Goal: Navigation & Orientation: Find specific page/section

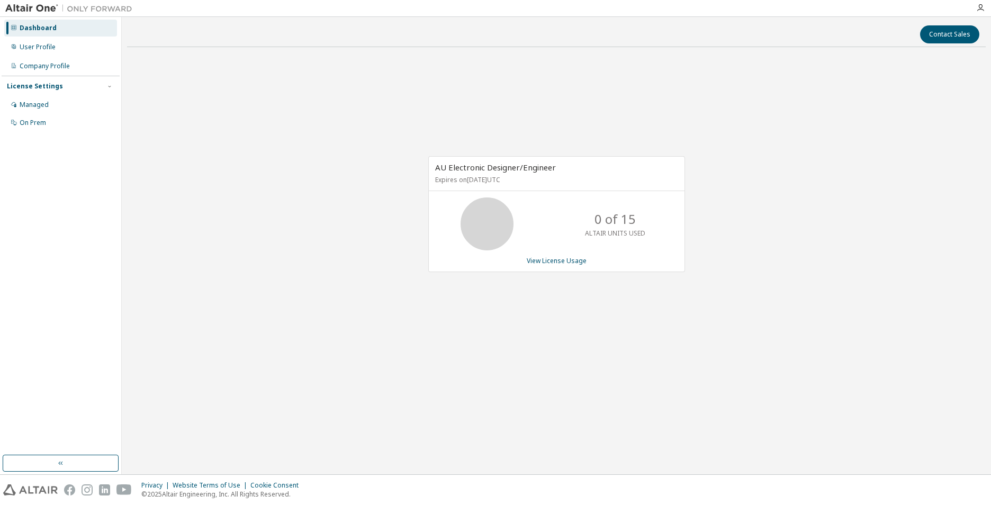
click at [305, 158] on div "AU Electronic Designer/Engineer Expires on [DATE] UTC 0 of 15 ALTAIR UNITS USED…" at bounding box center [556, 220] width 858 height 328
